Goal: Communication & Community: Answer question/provide support

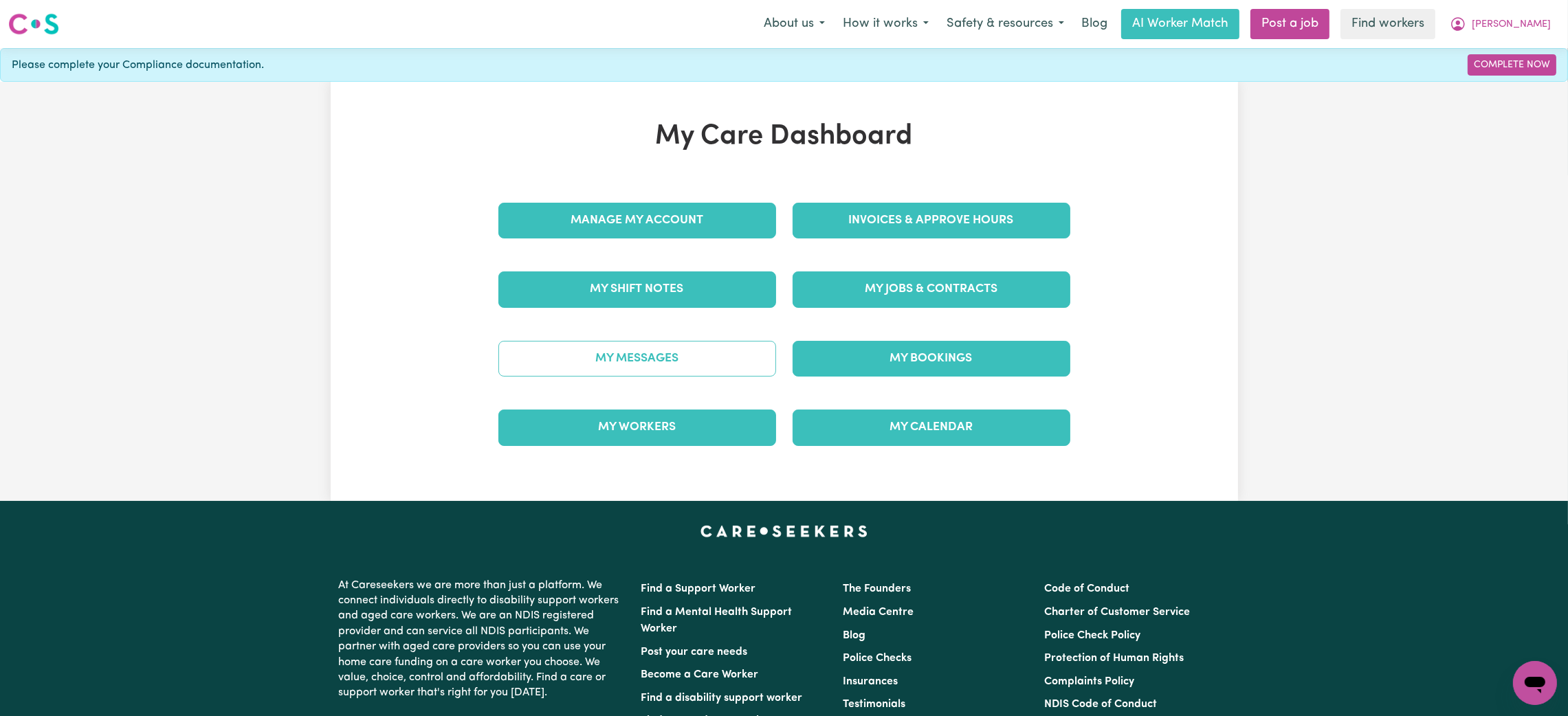
click at [633, 367] on link "My Messages" at bounding box center [637, 359] width 278 height 36
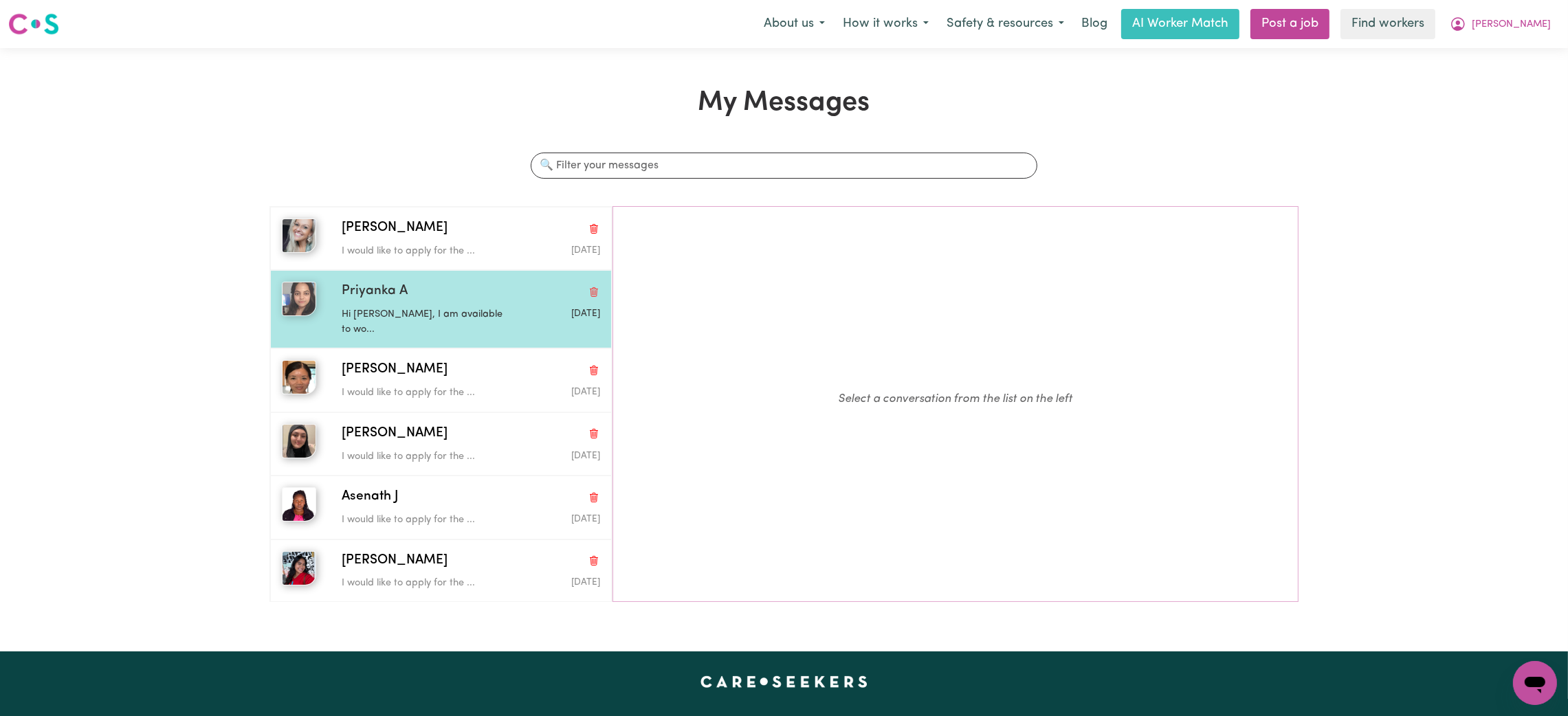
click at [439, 280] on div "[PERSON_NAME] A Hi [PERSON_NAME], I am available to wo... [DATE]" at bounding box center [441, 310] width 342 height 78
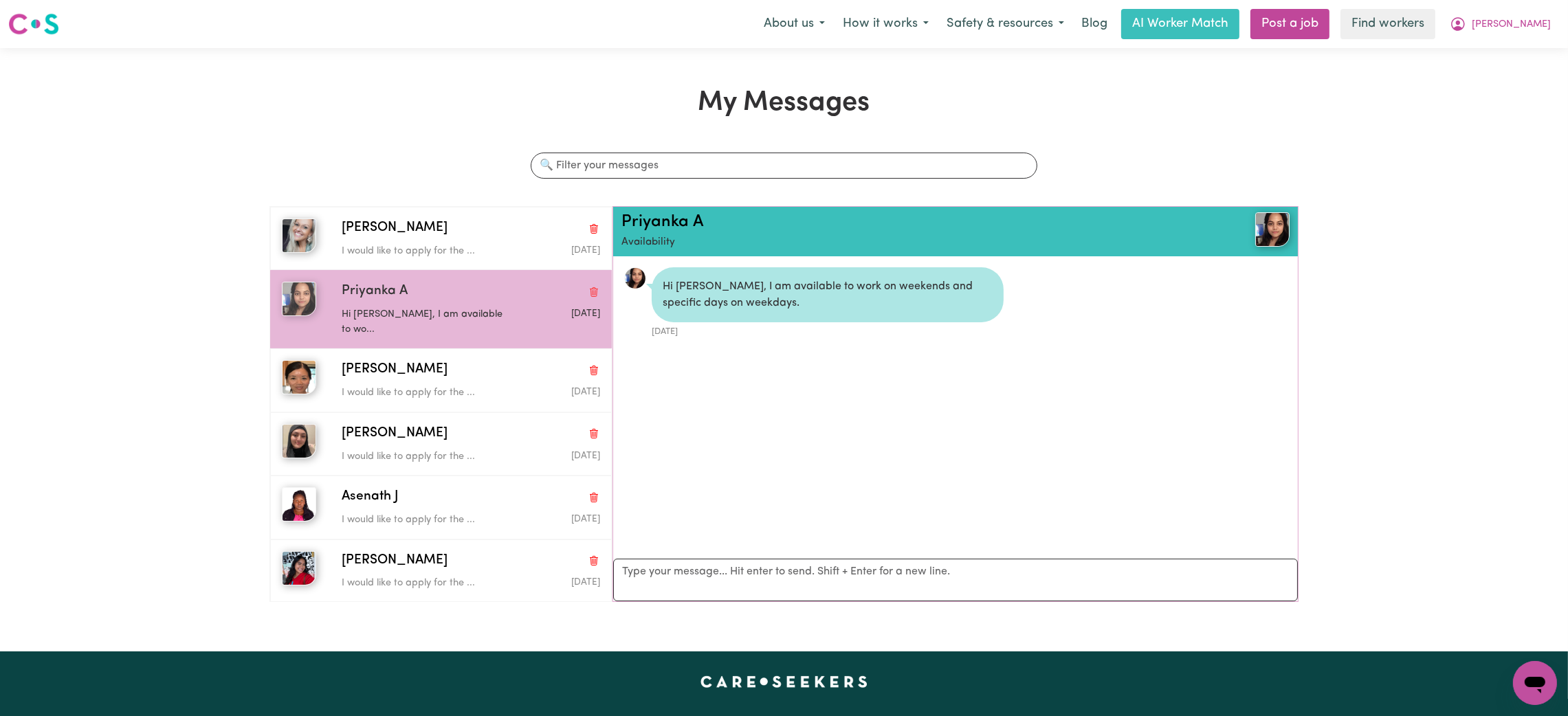
scroll to position [8, 0]
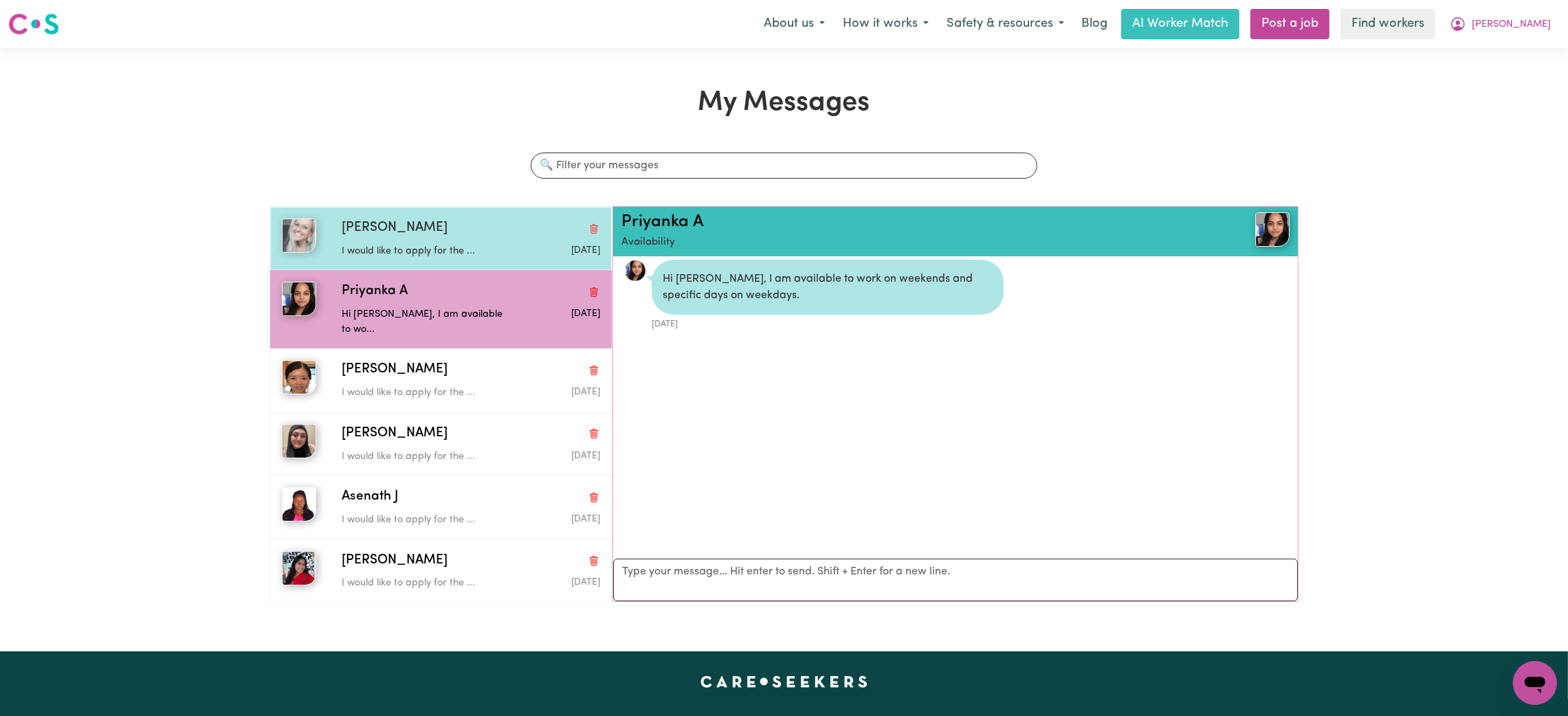
click at [455, 230] on div "[PERSON_NAME]" at bounding box center [471, 228] width 258 height 20
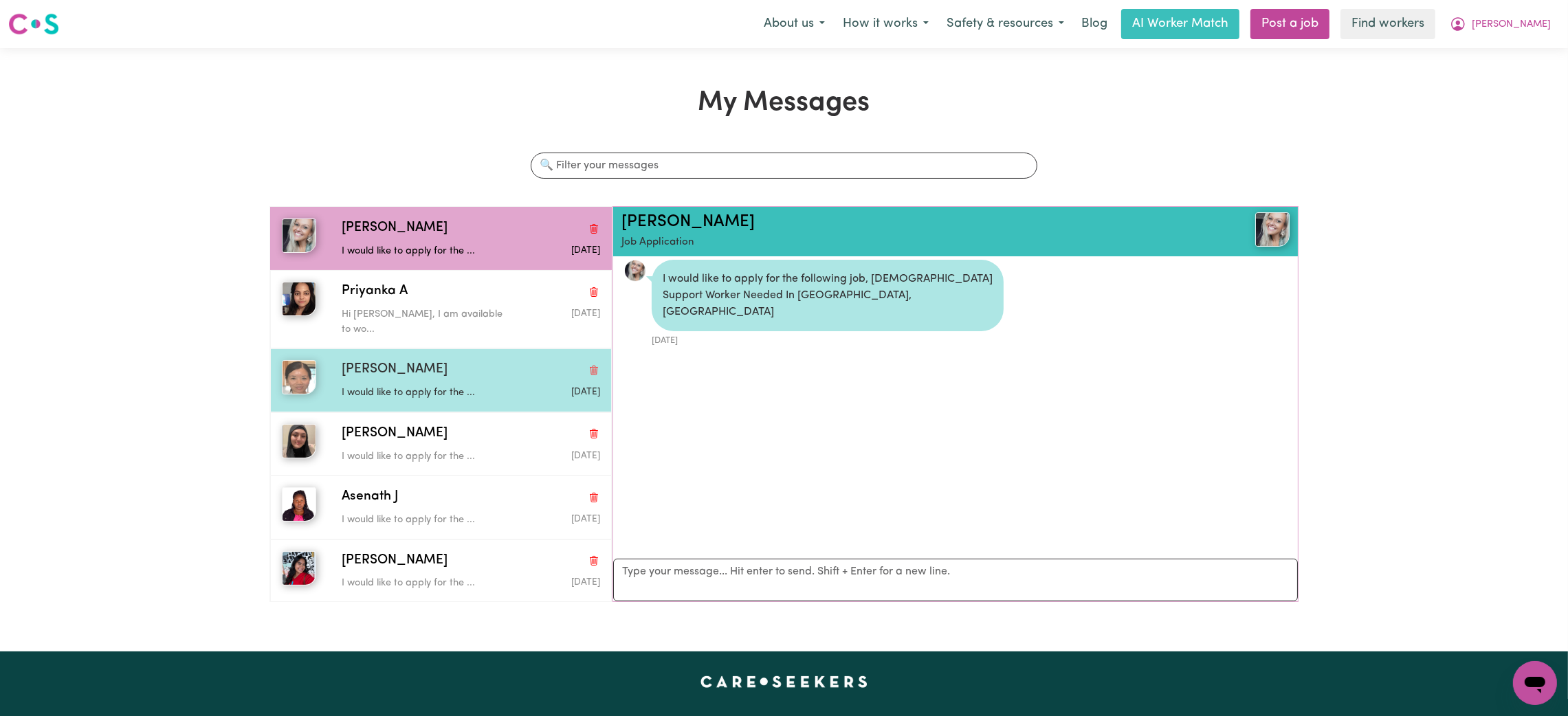
click at [462, 386] on p "I would like to apply for the ..." at bounding box center [428, 393] width 173 height 15
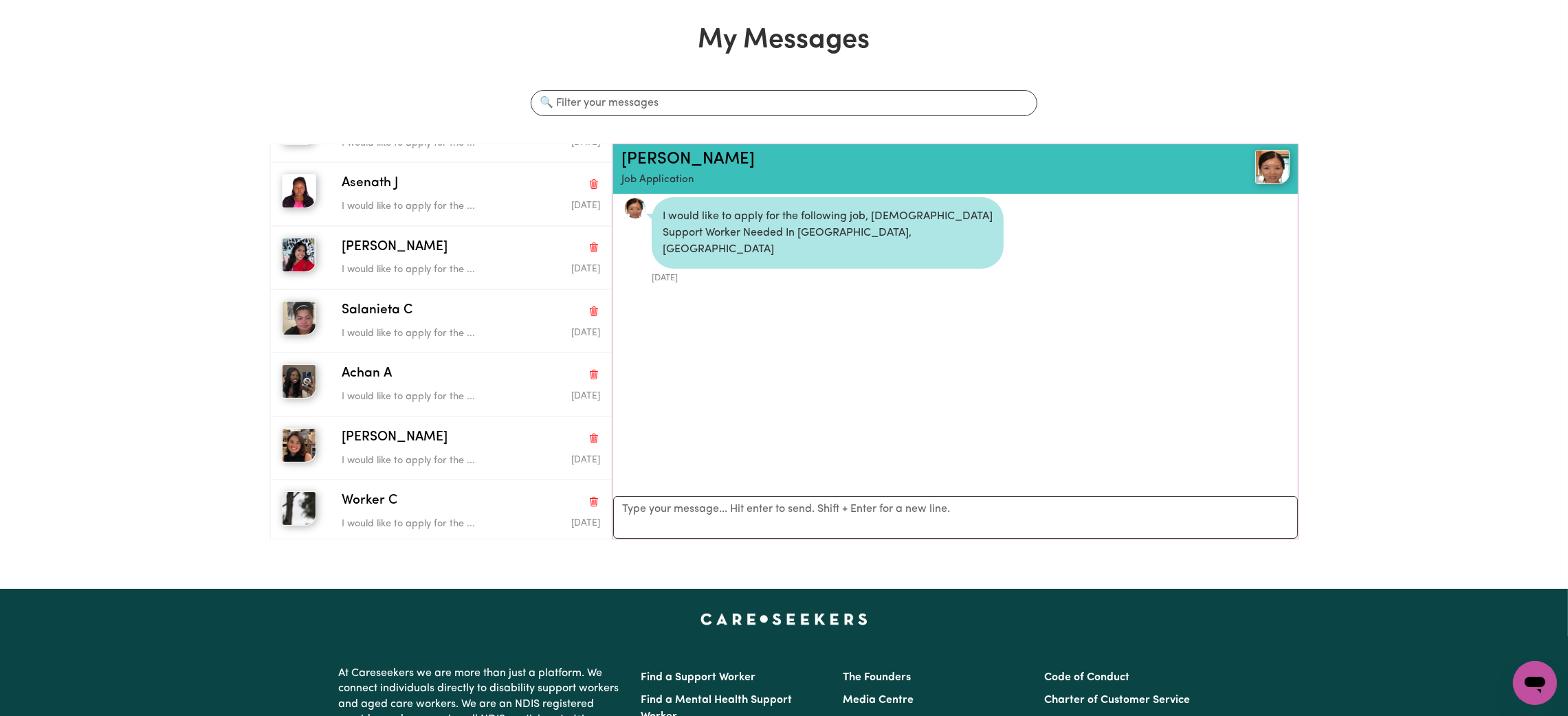
scroll to position [0, 0]
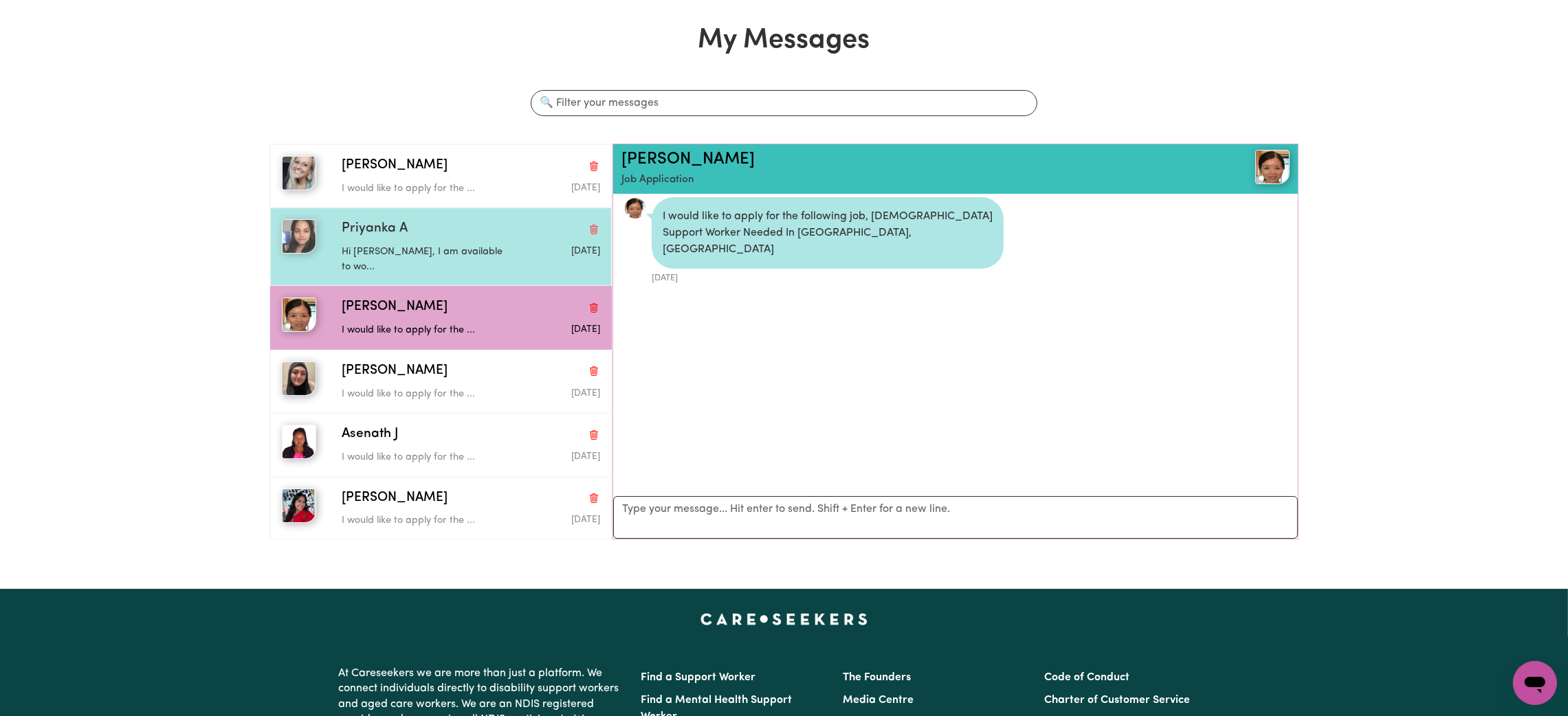
click at [475, 231] on div "Priyanka A" at bounding box center [471, 229] width 258 height 20
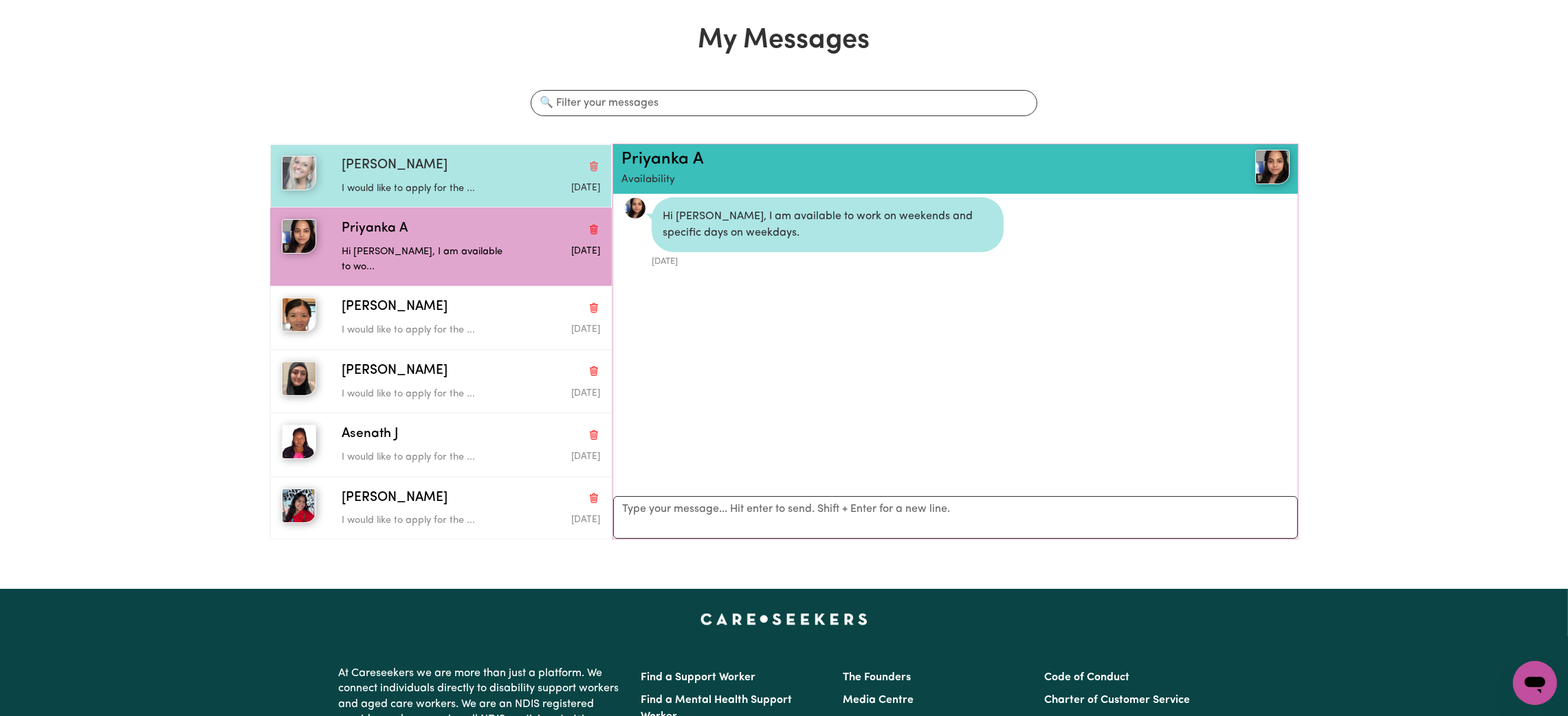
click at [465, 171] on div "[PERSON_NAME]" at bounding box center [471, 166] width 258 height 20
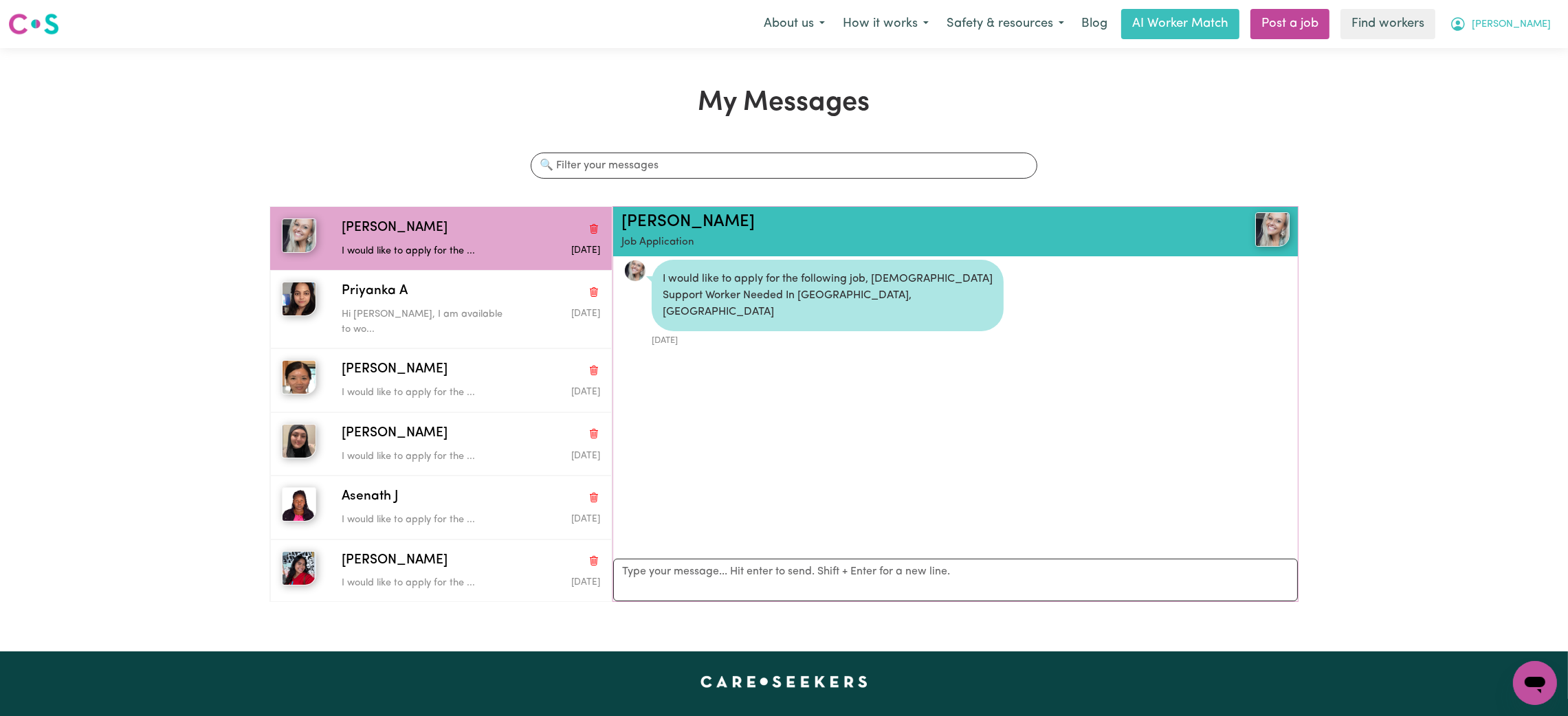
click at [1534, 24] on span "[PERSON_NAME]" at bounding box center [1511, 24] width 79 height 15
click at [1512, 43] on link "My Dashboard" at bounding box center [1505, 53] width 108 height 26
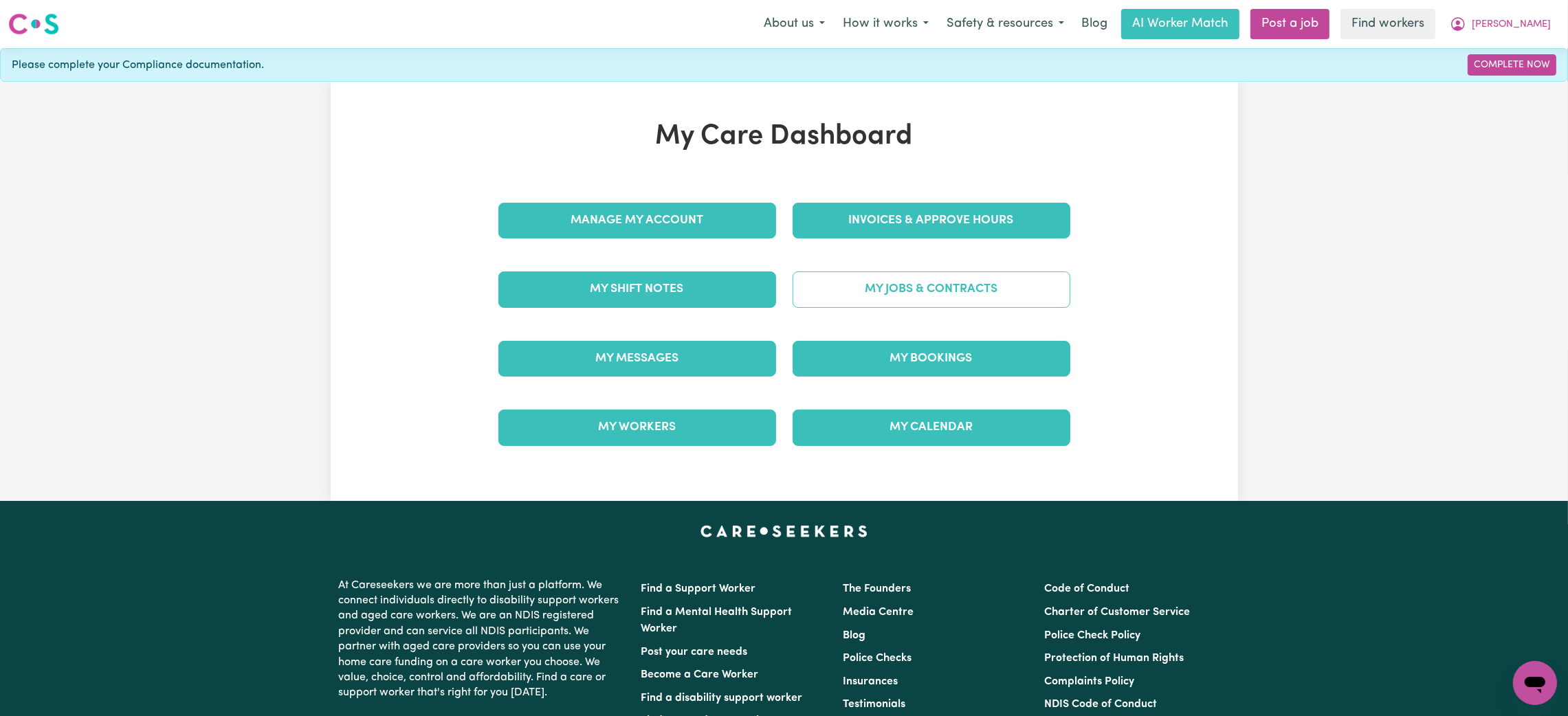
click at [849, 301] on link "My Jobs & Contracts" at bounding box center [931, 290] width 278 height 36
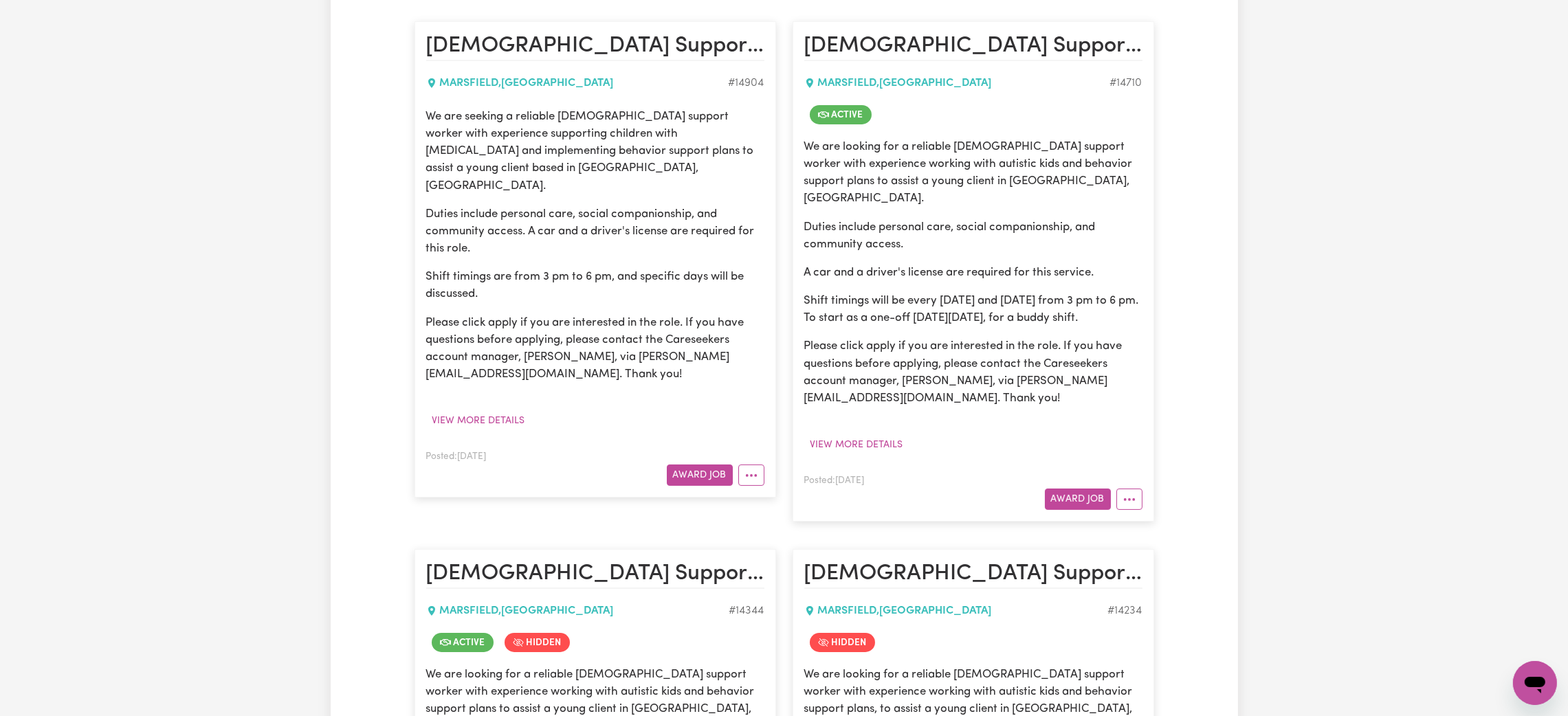
scroll to position [329, 0]
click at [485, 411] on button "View more details" at bounding box center [479, 422] width 105 height 21
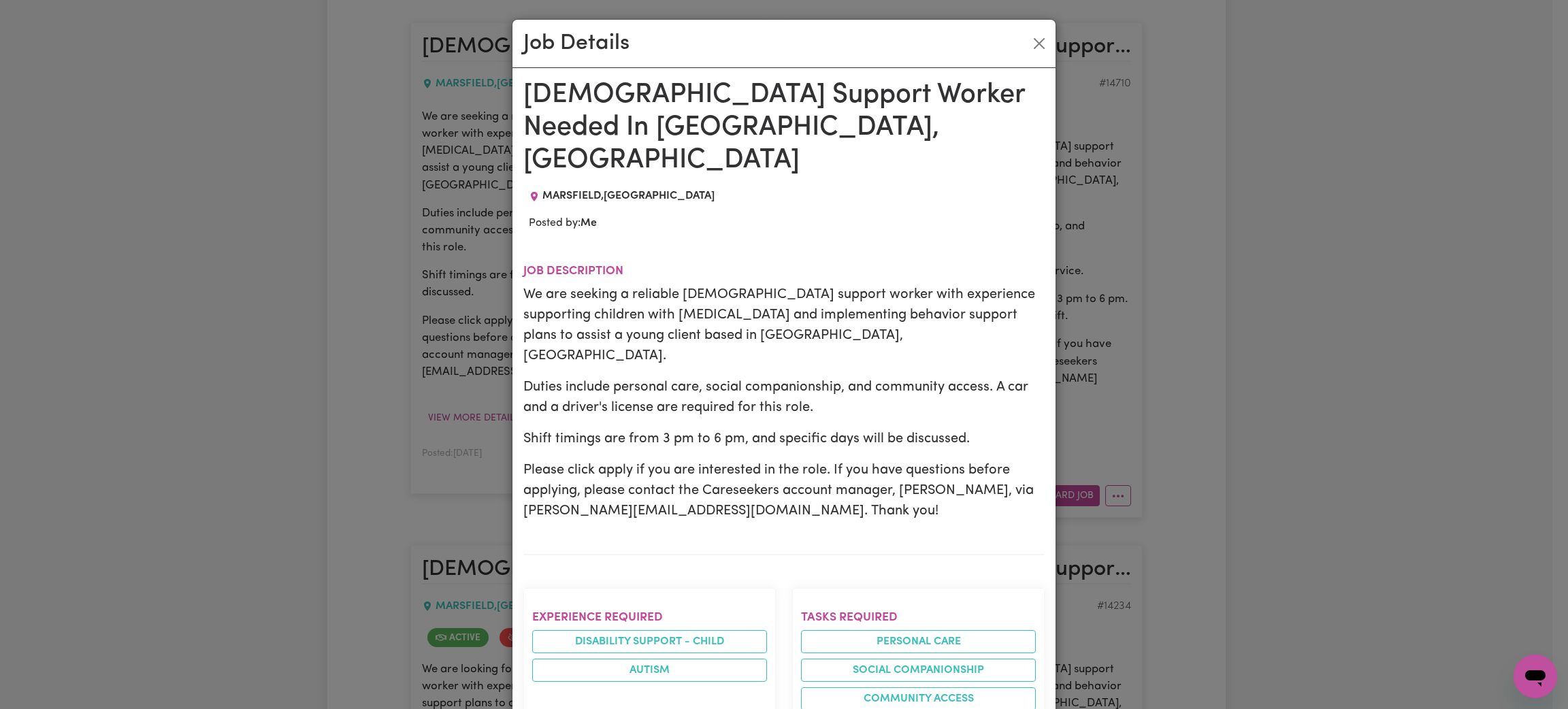
click at [811, 109] on h1 "[DEMOGRAPHIC_DATA] Support Worker Needed In [GEOGRAPHIC_DATA], [GEOGRAPHIC_DATA]" at bounding box center [784, 128] width 521 height 98
click at [1028, 34] on button "Close" at bounding box center [1039, 43] width 22 height 22
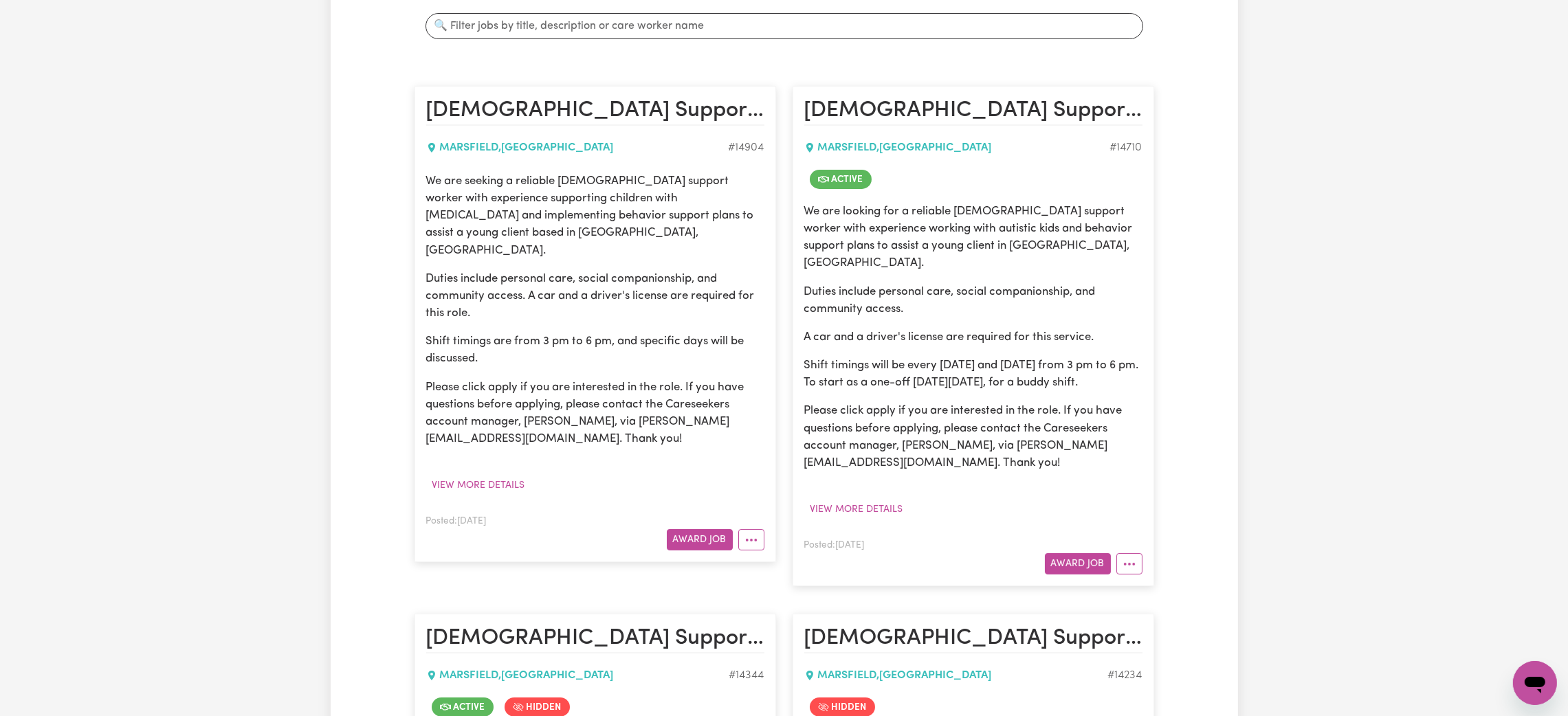
scroll to position [0, 0]
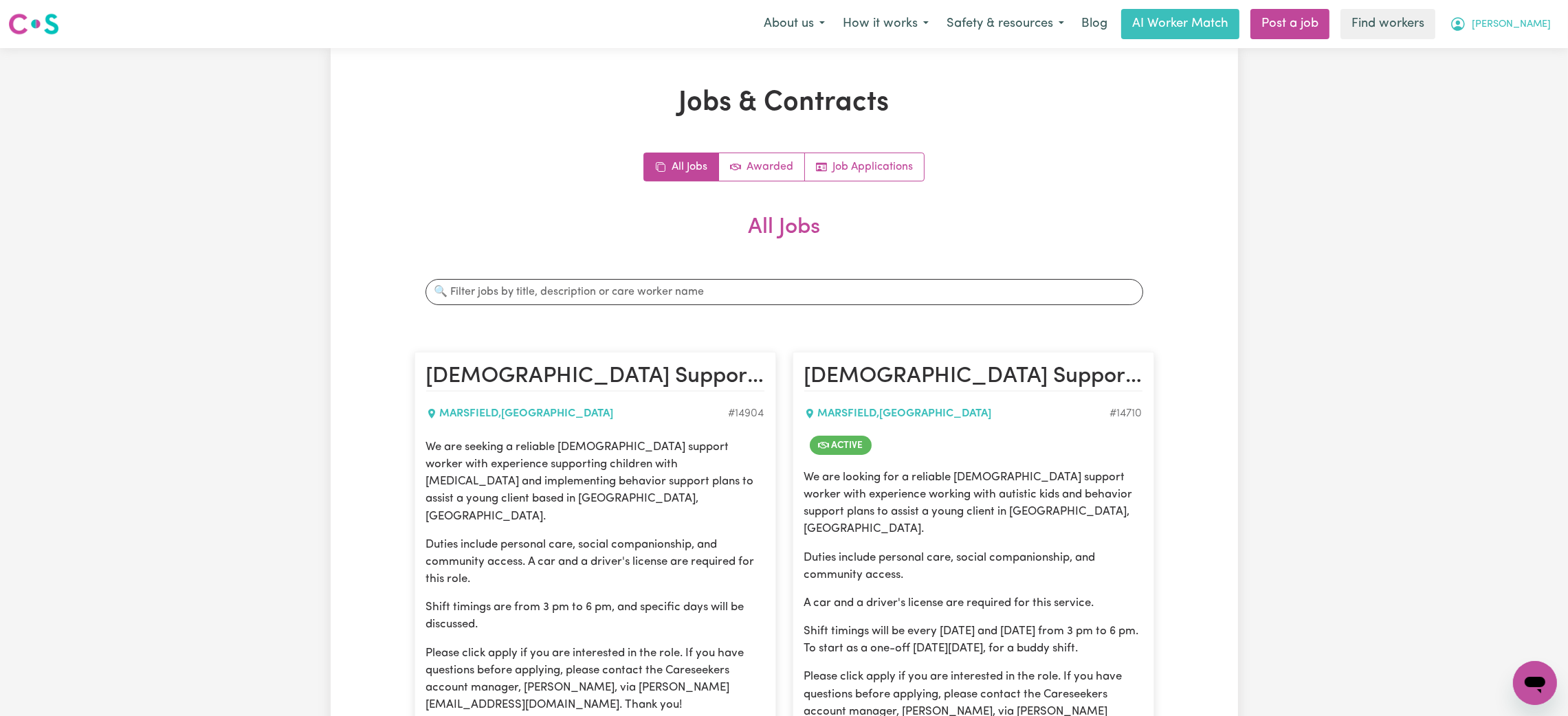
click at [1542, 11] on button "[PERSON_NAME]" at bounding box center [1500, 24] width 119 height 29
click at [1507, 84] on link "Logout" at bounding box center [1505, 79] width 108 height 26
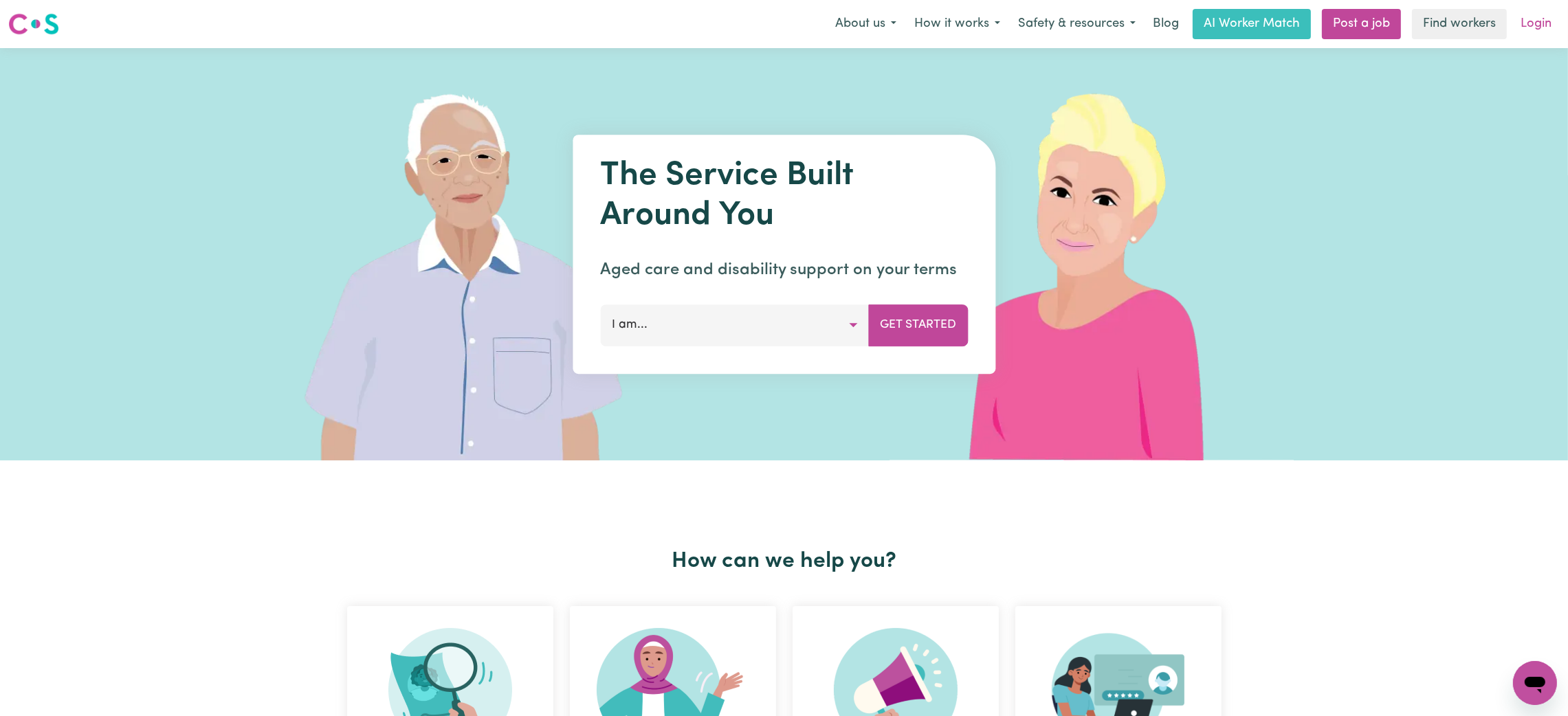
click at [1545, 16] on link "Login" at bounding box center [1536, 24] width 47 height 30
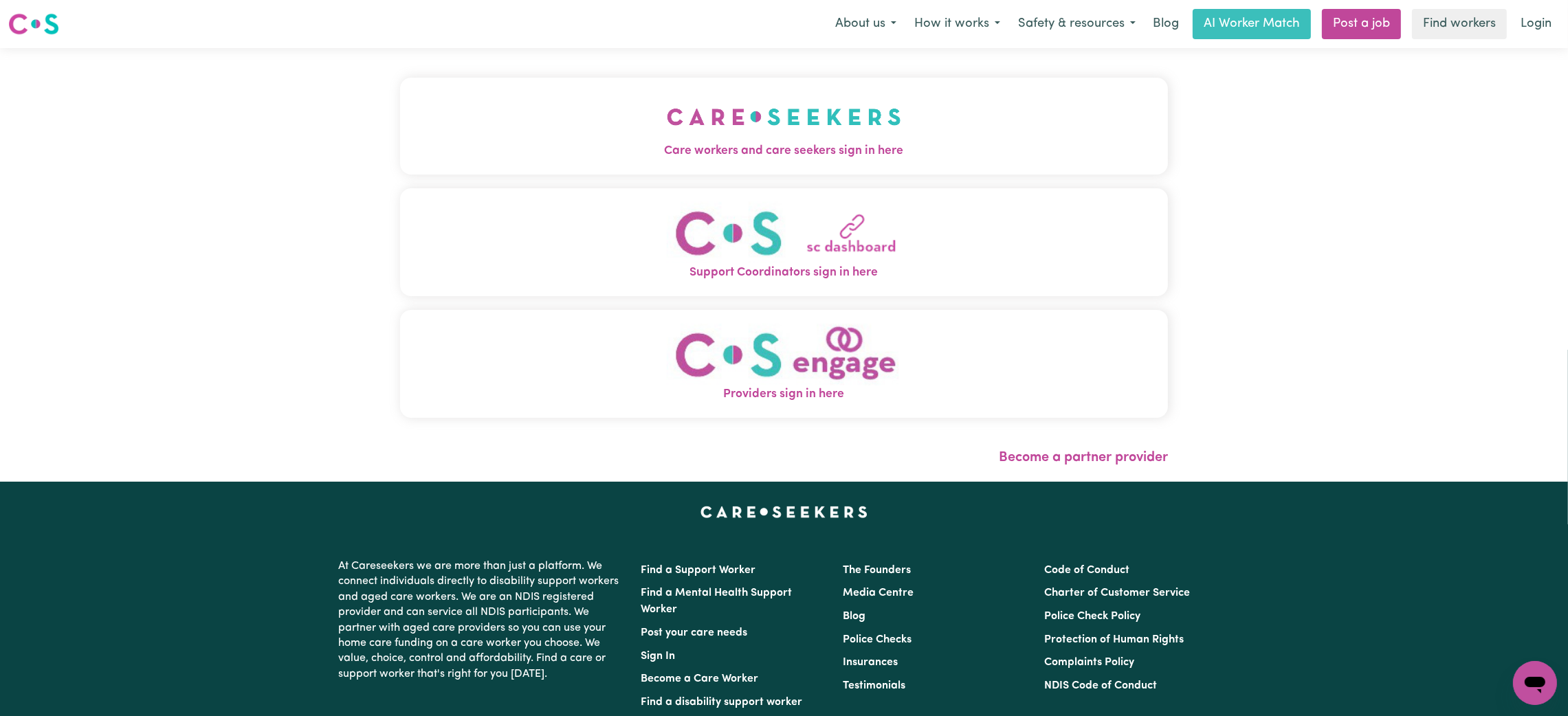
click at [753, 140] on img "Care workers and care seekers sign in here" at bounding box center [784, 116] width 235 height 51
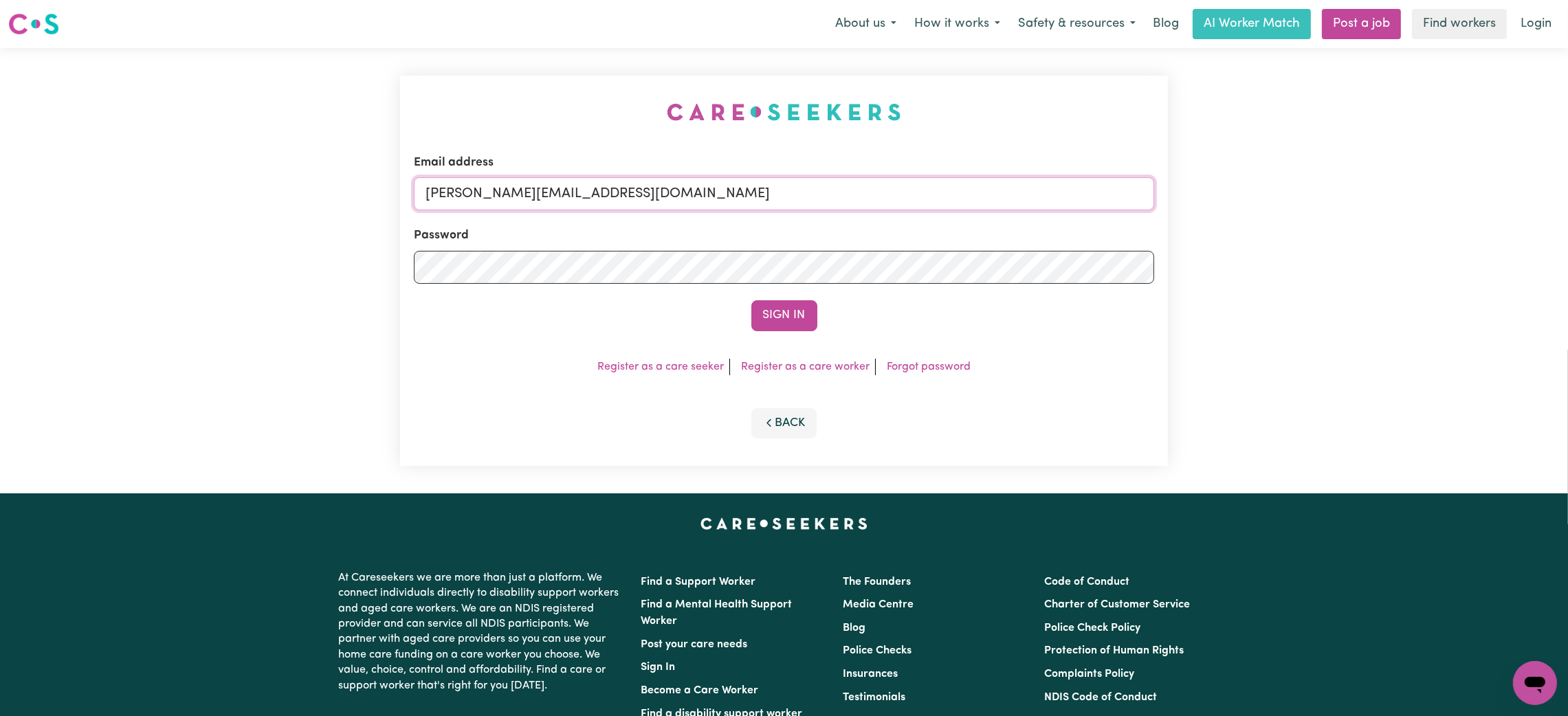
click at [531, 205] on input "[PERSON_NAME][EMAIL_ADDRESS][DOMAIN_NAME]" at bounding box center [784, 194] width 740 height 33
drag, startPoint x: 494, startPoint y: 198, endPoint x: 803, endPoint y: 237, distance: 311.5
click at [803, 237] on form "Email address [EMAIL_ADDRESS][PERSON_NAME][DOMAIN_NAME] Password Sign In" at bounding box center [784, 242] width 740 height 178
type input "superuser~[EMAIL_ADDRESS][DOMAIN_NAME]"
click at [751, 300] on button "Sign In" at bounding box center [784, 315] width 66 height 30
